Goal: Use online tool/utility: Utilize a website feature to perform a specific function

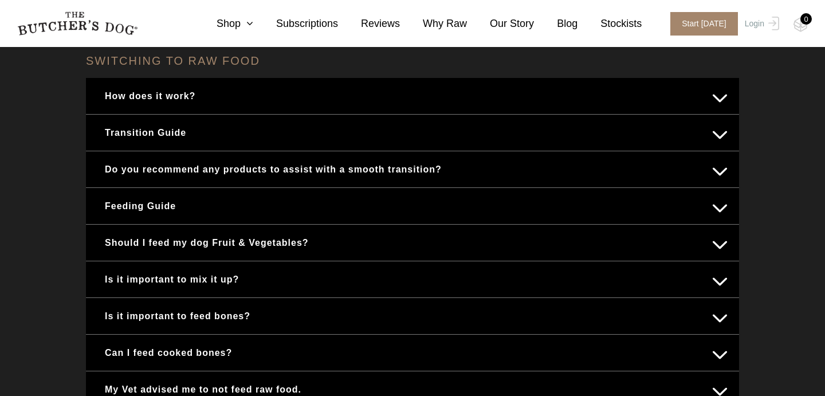
scroll to position [475, 0]
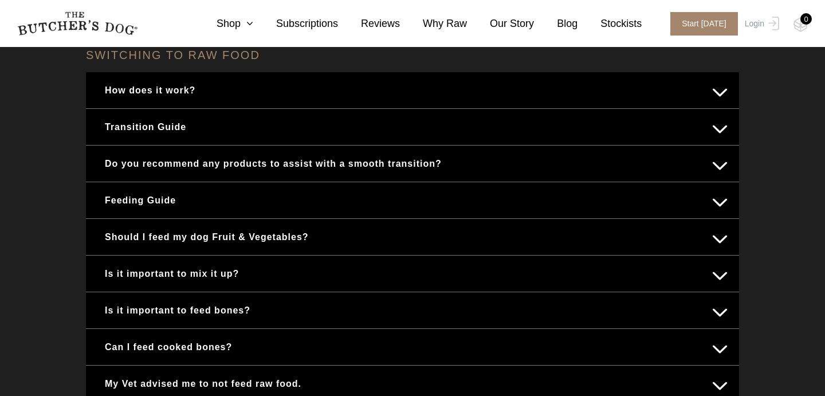
click at [252, 198] on button "Feeding Guide" at bounding box center [412, 200] width 630 height 22
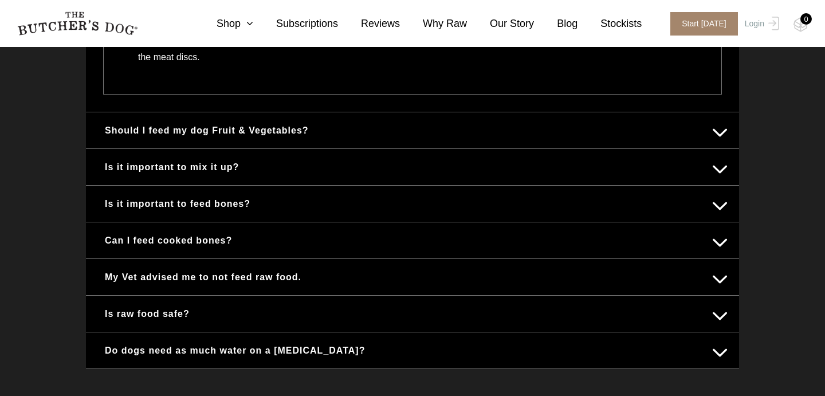
scroll to position [1282, 0]
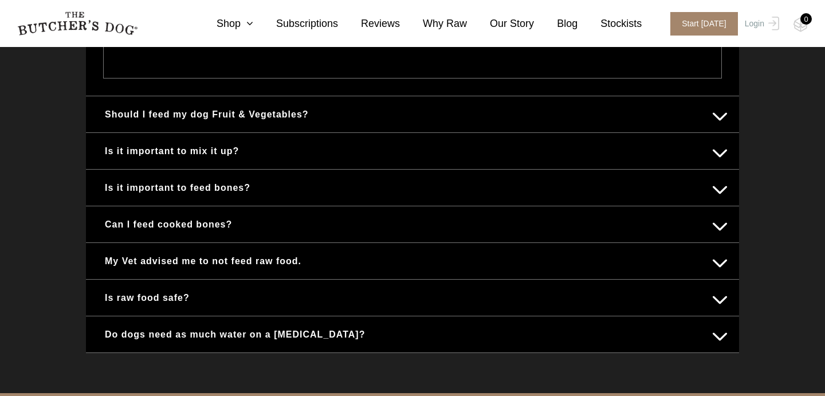
click at [295, 162] on button "Is it important to mix it up?" at bounding box center [412, 151] width 630 height 22
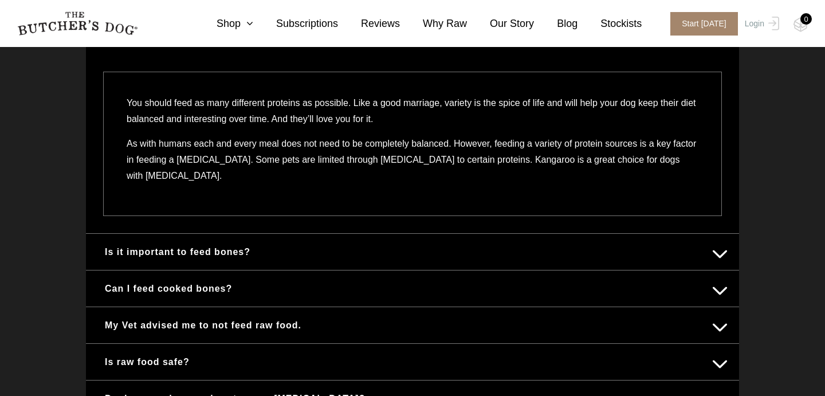
scroll to position [711, 0]
click at [279, 253] on button "Is it important to feed bones?" at bounding box center [412, 253] width 630 height 22
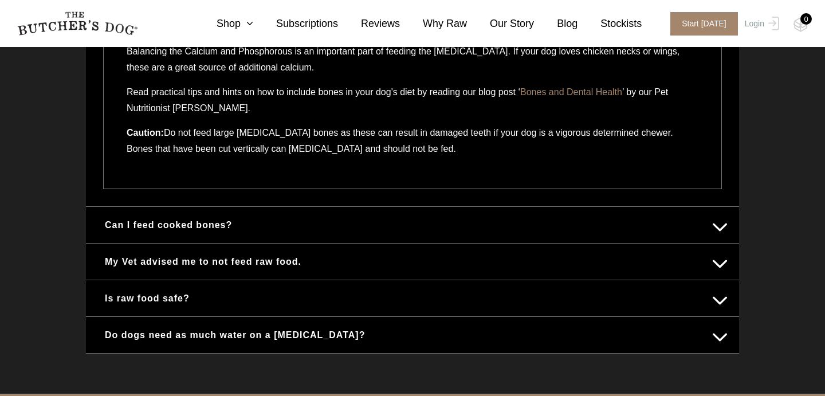
scroll to position [935, 0]
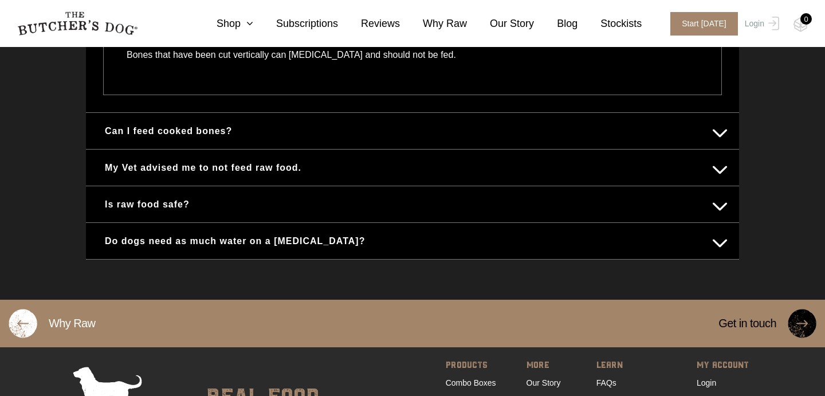
click at [402, 166] on button "My Vet advised me to not feed raw food." at bounding box center [412, 167] width 630 height 22
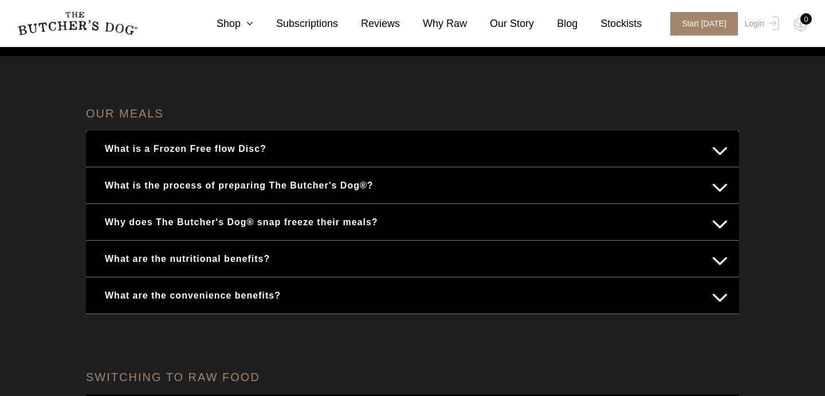
scroll to position [0, 0]
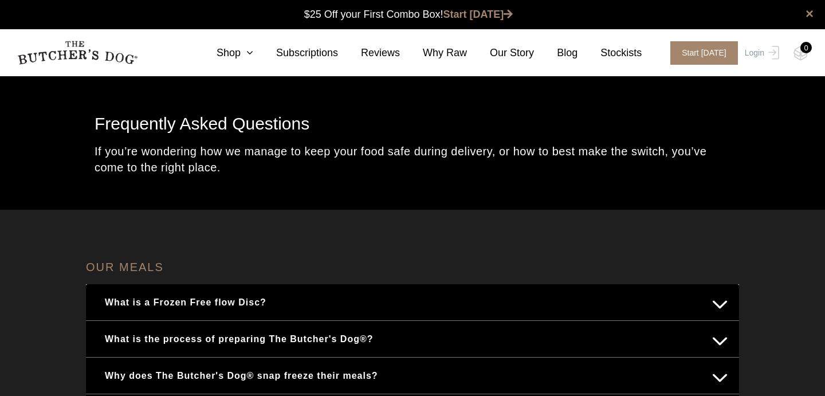
click at [134, 64] on img at bounding box center [77, 53] width 120 height 24
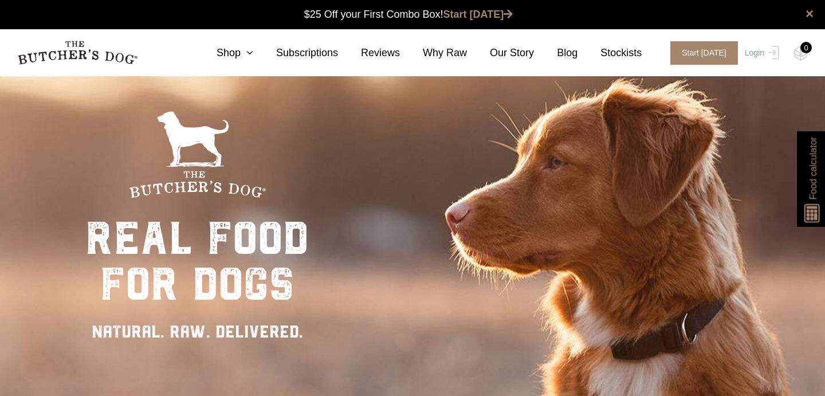
scroll to position [1, 0]
click at [809, 180] on span "Food calculator" at bounding box center [813, 168] width 14 height 62
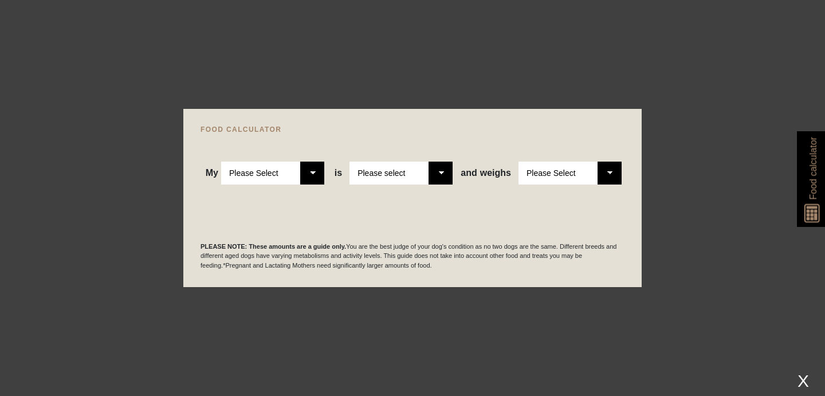
click at [317, 180] on select "Please Select Adult Dog Puppy" at bounding box center [272, 173] width 103 height 23
select select "adult"
click at [221, 162] on select "Please Select Adult Dog Puppy" at bounding box center [272, 173] width 103 height 23
click at [436, 174] on select "Please select a healthy weight overweight" at bounding box center [400, 173] width 103 height 23
select select "0"
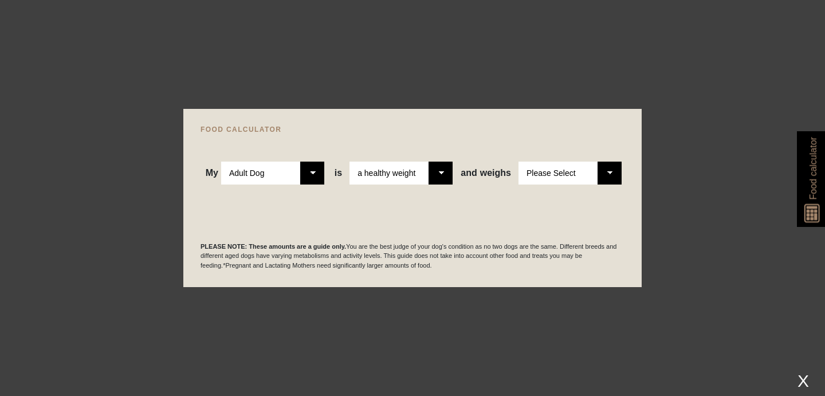
click at [349, 162] on select "Please select a healthy weight overweight" at bounding box center [400, 173] width 103 height 23
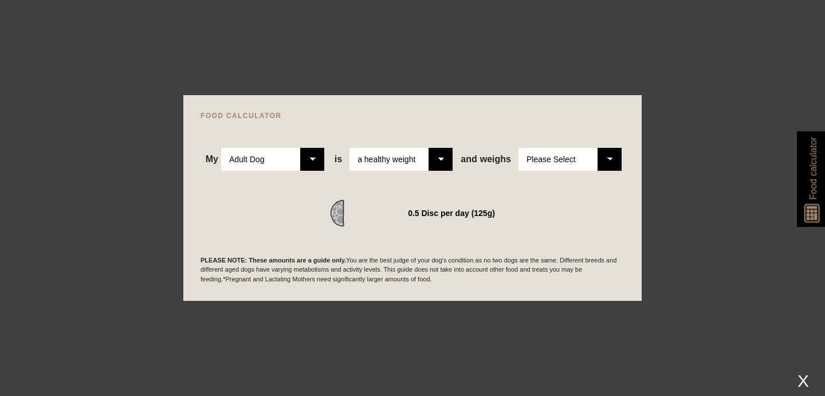
click at [564, 158] on select "Please Select 1kg 2kg 3kg 4kg 5kg 6kg 7kg 8kg 9kg 10kg 11kg 12kg 13kg 14kg 15kg…" at bounding box center [569, 159] width 103 height 23
click at [518, 148] on select "Please Select 1kg 2kg 3kg 4kg 5kg 6kg 7kg 8kg 9kg 10kg 11kg 12kg 13kg 14kg 15kg…" at bounding box center [569, 159] width 103 height 23
click at [580, 154] on select "Please Select 1kg 2kg 3kg 4kg 5kg 6kg 7kg 8kg 9kg 10kg 11kg 12kg 13kg 14kg 15kg…" at bounding box center [569, 159] width 103 height 23
click at [518, 148] on select "Please Select 1kg 2kg 3kg 4kg 5kg 6kg 7kg 8kg 9kg 10kg 11kg 12kg 13kg 14kg 15kg…" at bounding box center [569, 159] width 103 height 23
click at [573, 159] on select "Please Select 1kg 2kg 3kg 4kg 5kg 6kg 7kg 8kg 9kg 10kg 11kg 12kg 13kg 14kg 15kg…" at bounding box center [569, 159] width 103 height 23
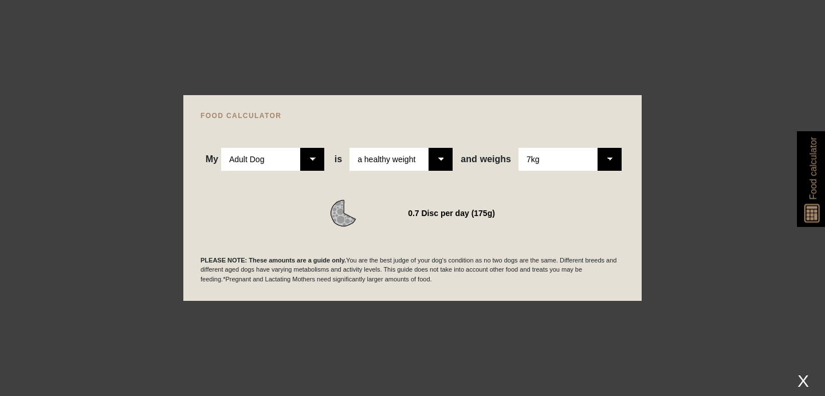
select select "6"
click at [518, 148] on select "Please Select 1kg 2kg 3kg 4kg 5kg 6kg 7kg 8kg 9kg 10kg 11kg 12kg 13kg 14kg 15kg…" at bounding box center [569, 159] width 103 height 23
